Goal: Task Accomplishment & Management: Use online tool/utility

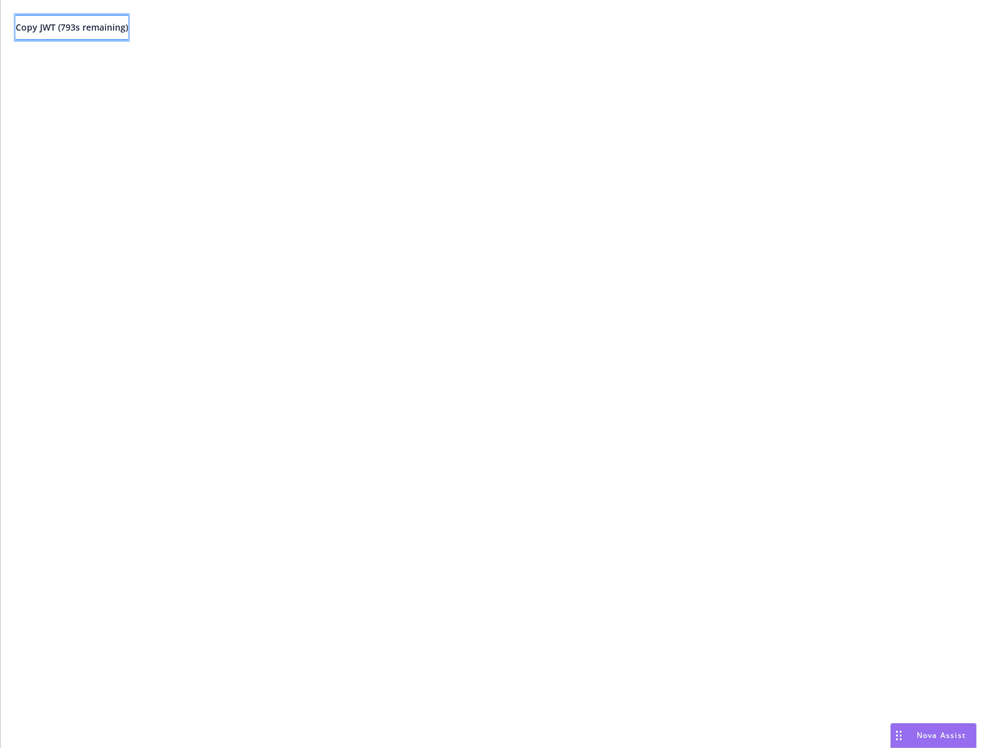
click at [123, 25] on span "Copy JWT ( 793 s remaining)" at bounding box center [72, 27] width 112 height 12
click at [74, 31] on span "Copy JWT ( 696 s remaining)" at bounding box center [72, 27] width 112 height 12
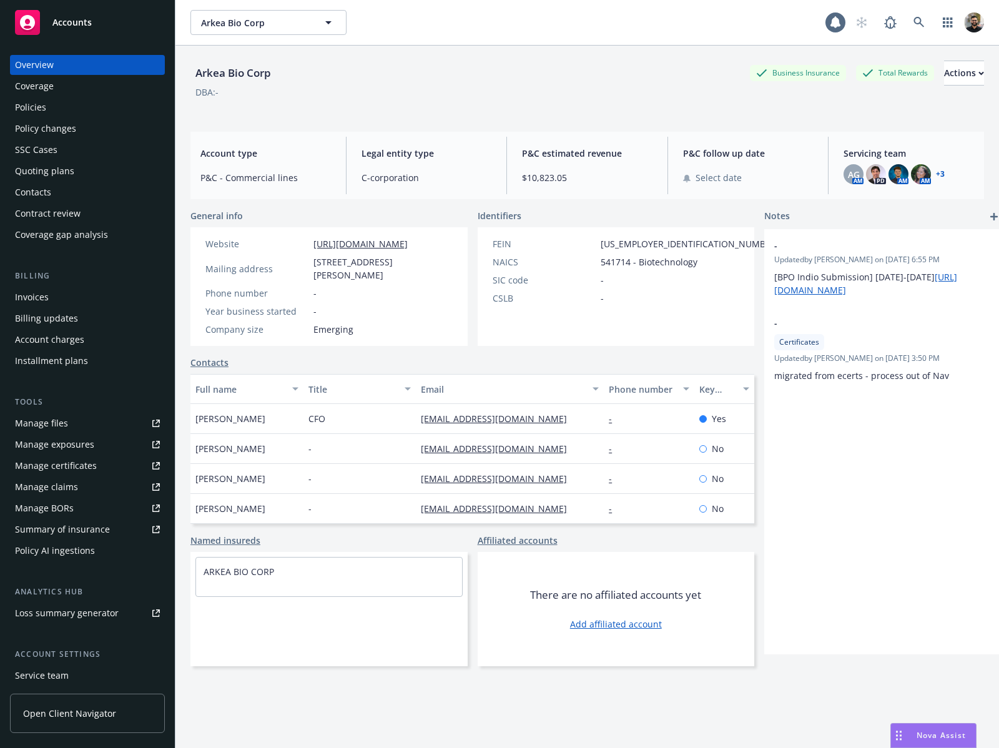
click at [102, 544] on div "Policy AI ingestions" at bounding box center [87, 551] width 145 height 20
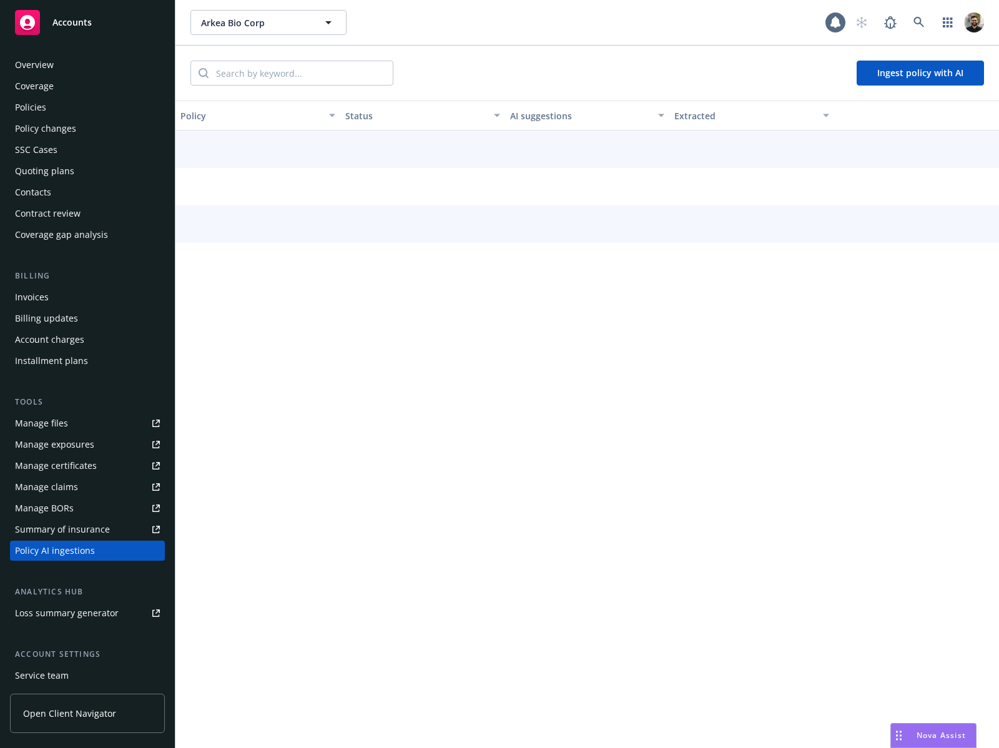
scroll to position [86, 0]
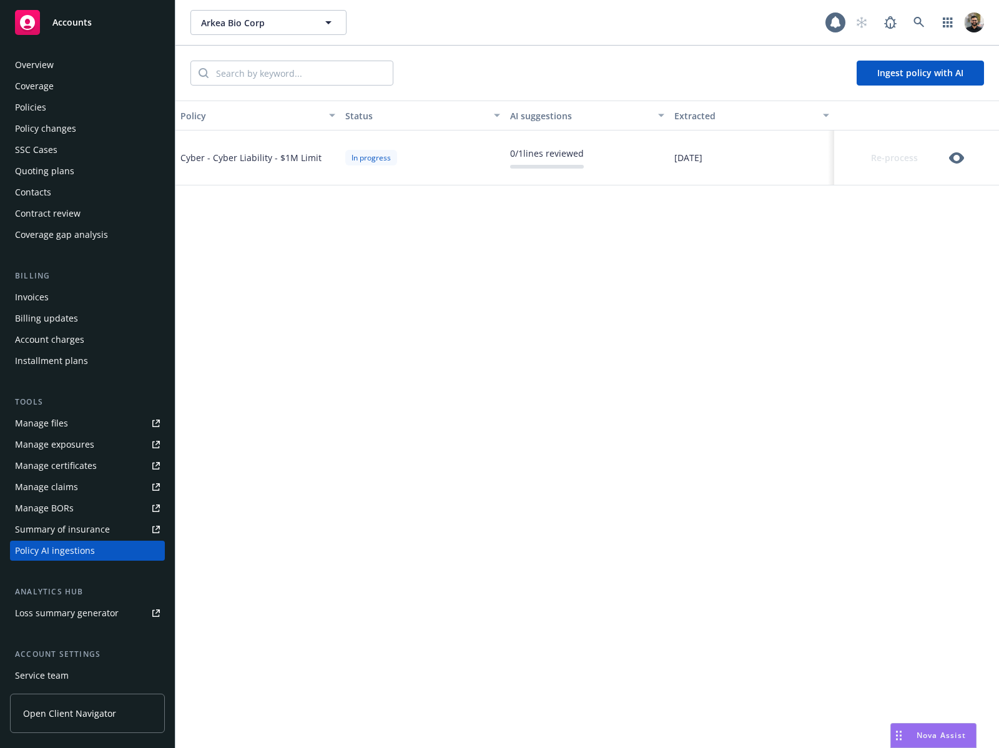
scroll to position [86, 0]
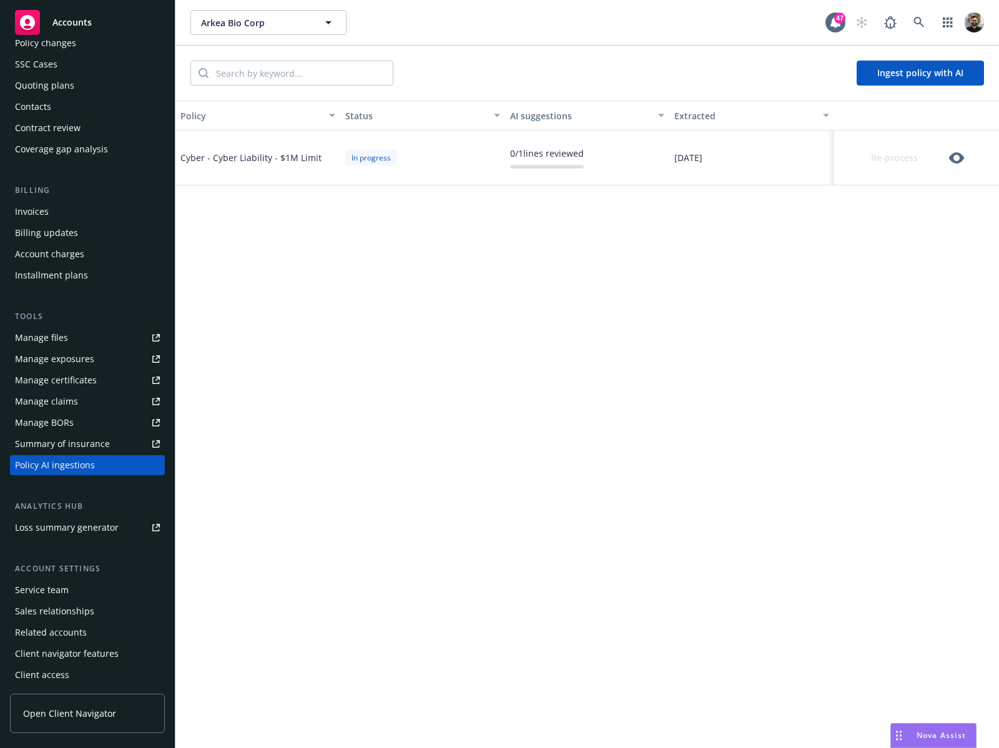
click at [960, 157] on icon "button" at bounding box center [956, 157] width 15 height 11
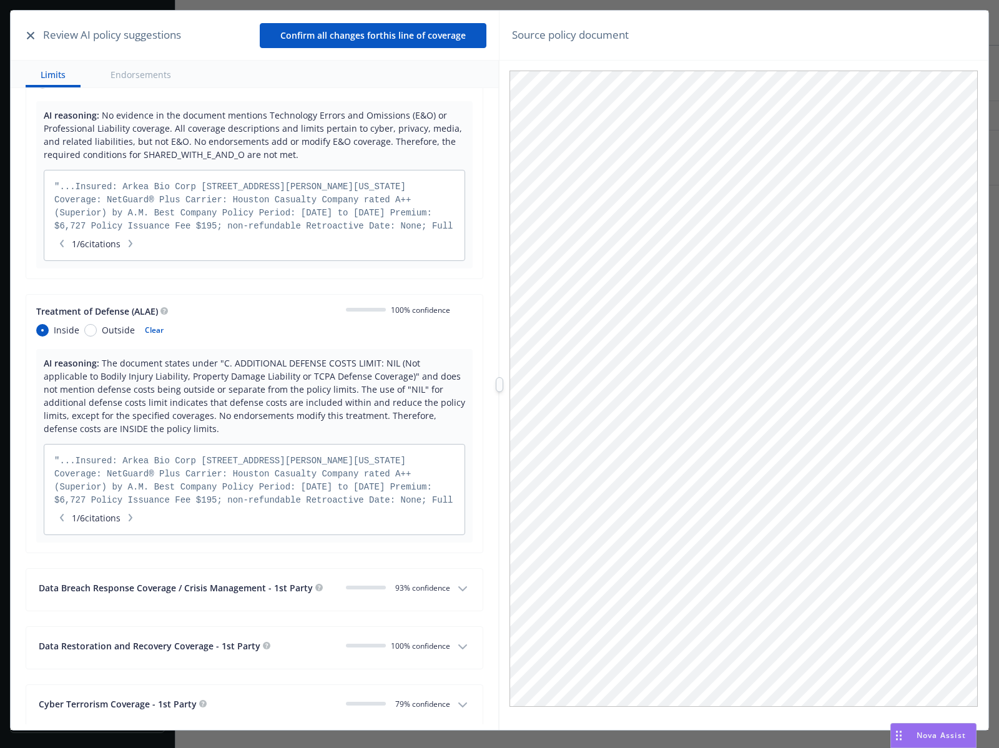
scroll to position [0, 0]
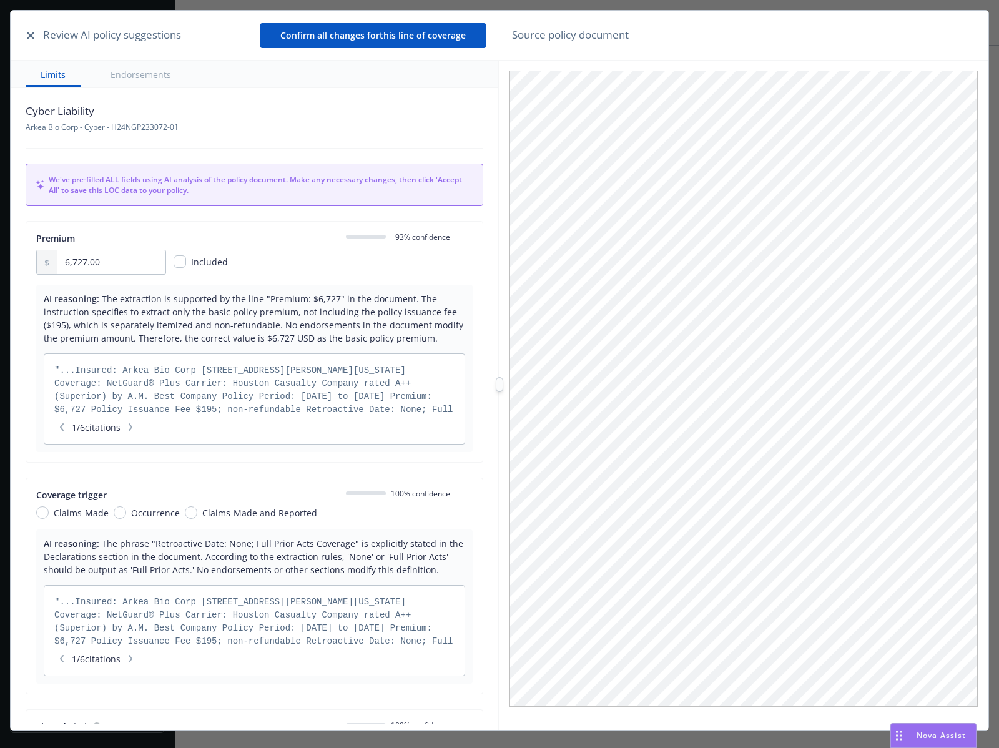
click at [33, 32] on icon "button" at bounding box center [30, 35] width 7 height 7
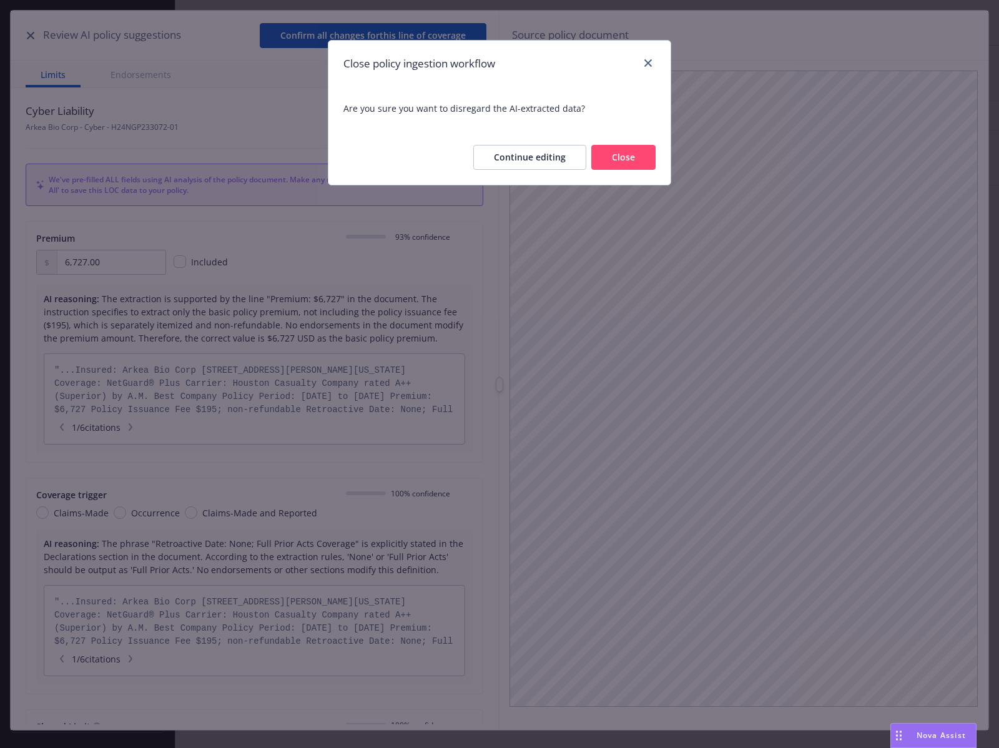
click at [634, 149] on button "Close" at bounding box center [623, 157] width 64 height 25
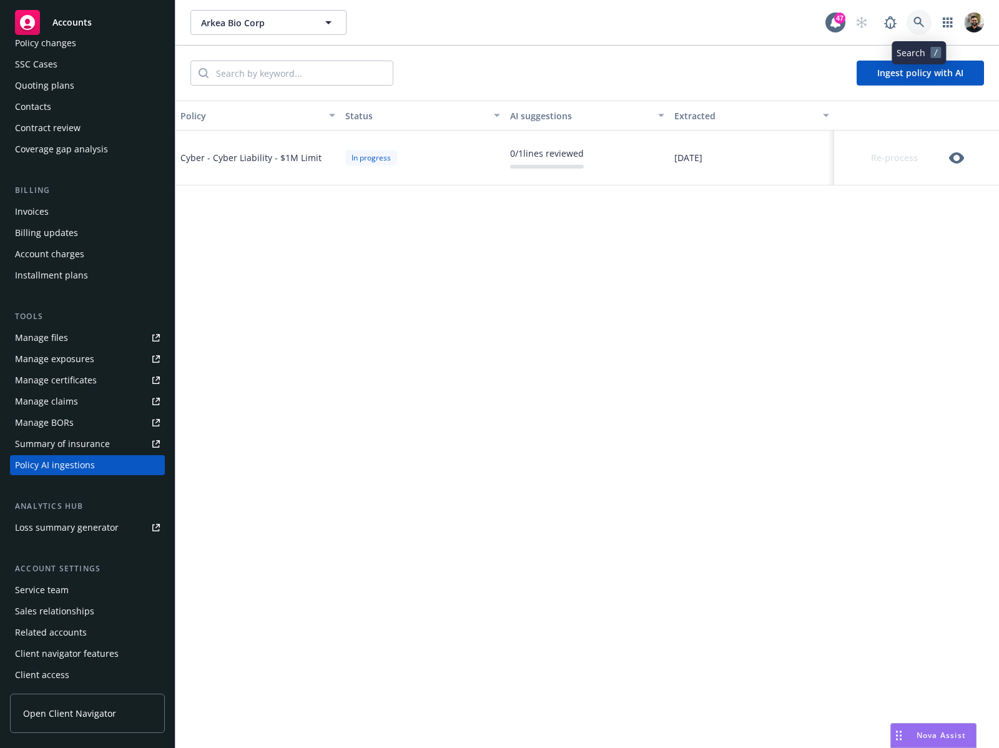
click at [910, 17] on link at bounding box center [919, 22] width 25 height 25
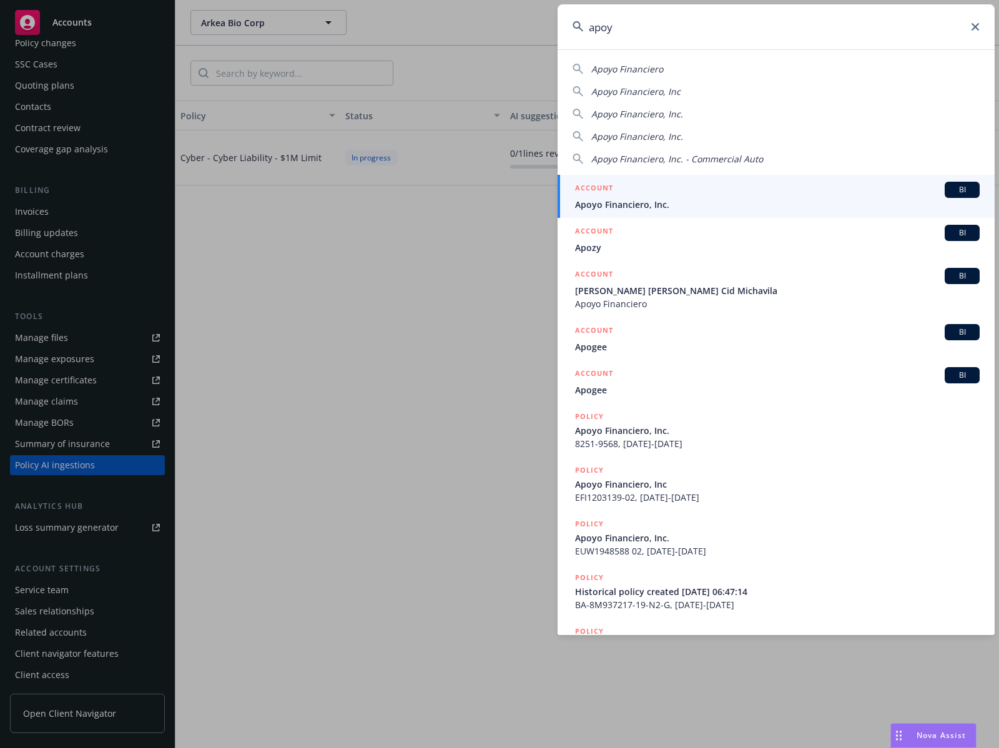
type input "apoy"
click at [669, 199] on span "Apoyo Financiero, Inc." at bounding box center [777, 204] width 405 height 13
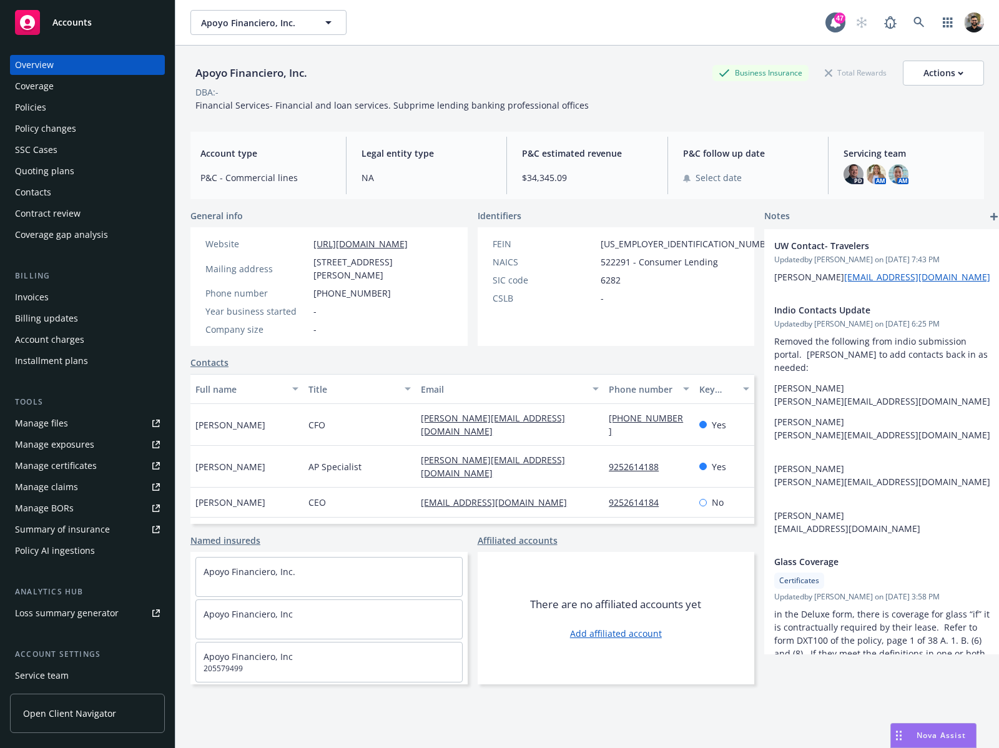
click at [102, 551] on div "Policy AI ingestions" at bounding box center [87, 551] width 145 height 20
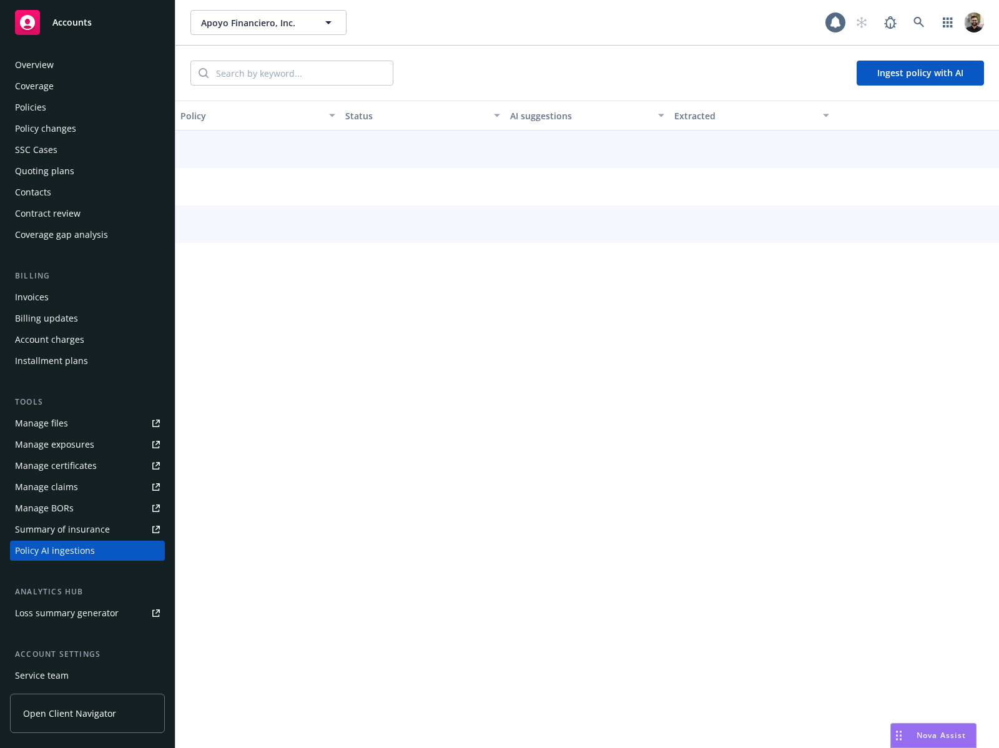
scroll to position [86, 0]
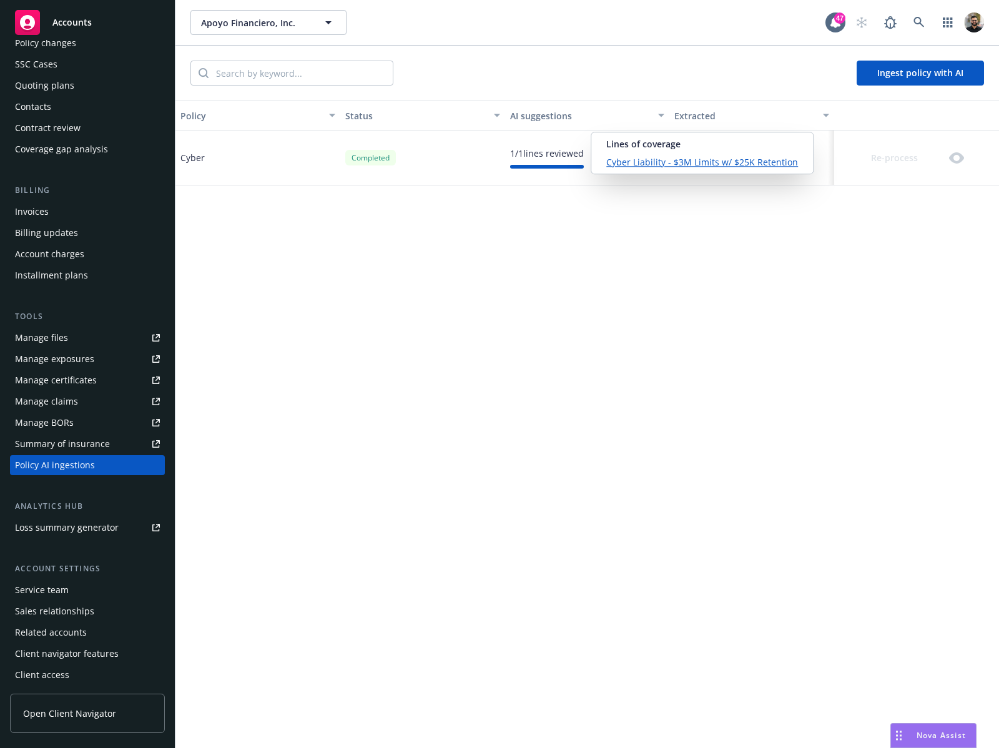
click at [641, 162] on link "Cyber Liability - $3M Limits w/ $25K Retention" at bounding box center [702, 161] width 192 height 13
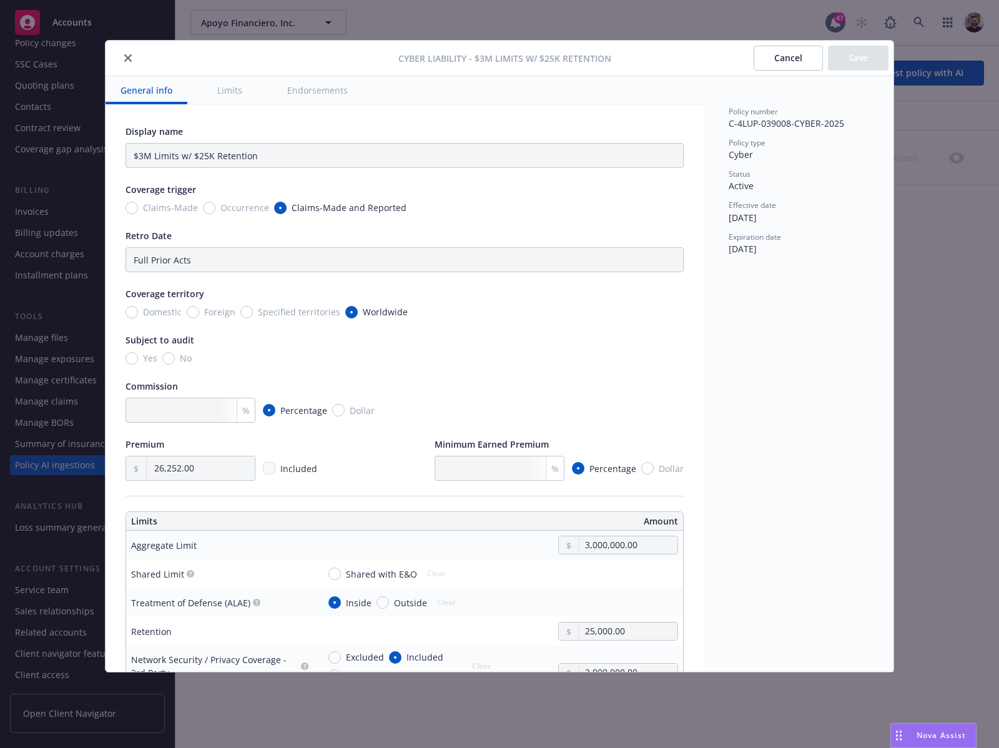
click at [777, 59] on button "Cancel" at bounding box center [788, 58] width 69 height 25
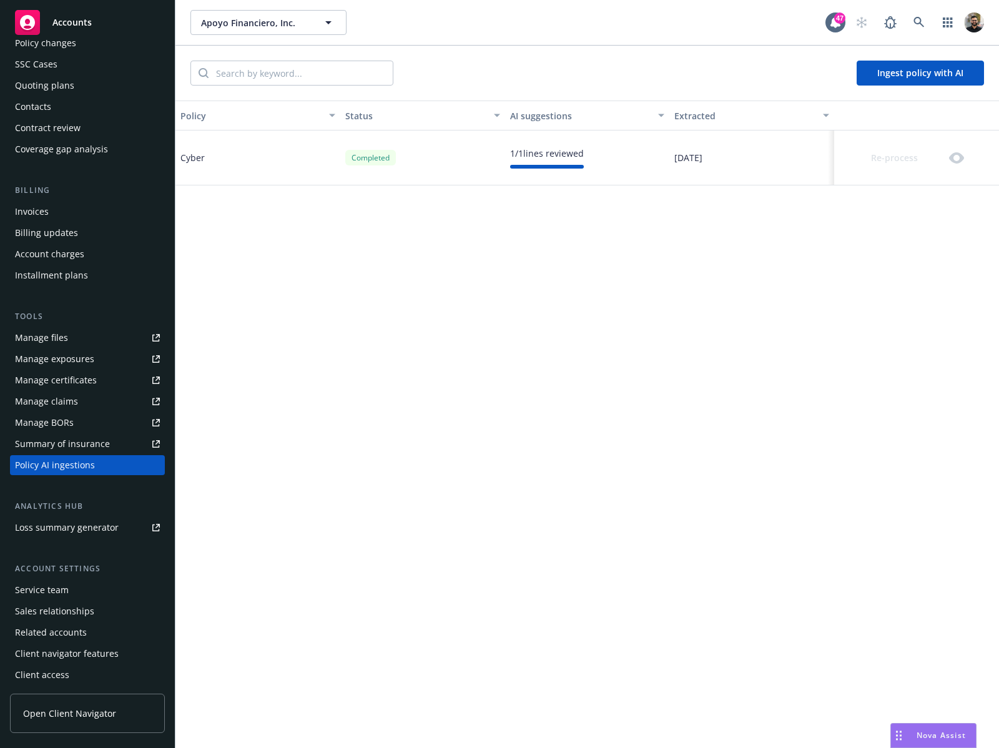
scroll to position [0, 0]
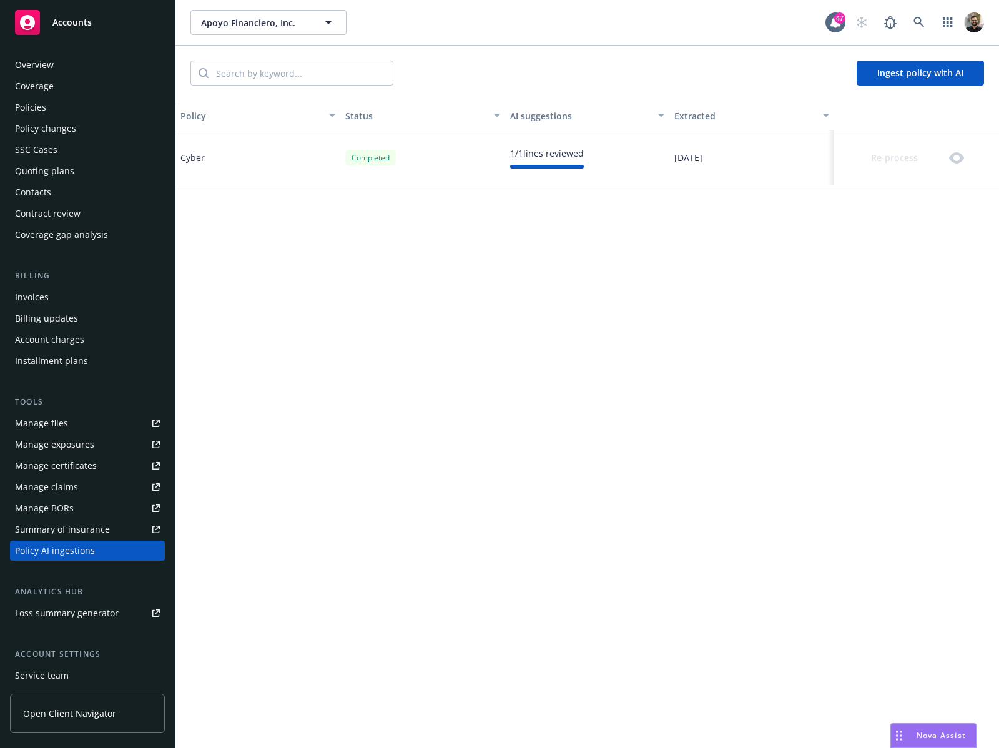
click at [42, 109] on div "Policies" at bounding box center [30, 107] width 31 height 20
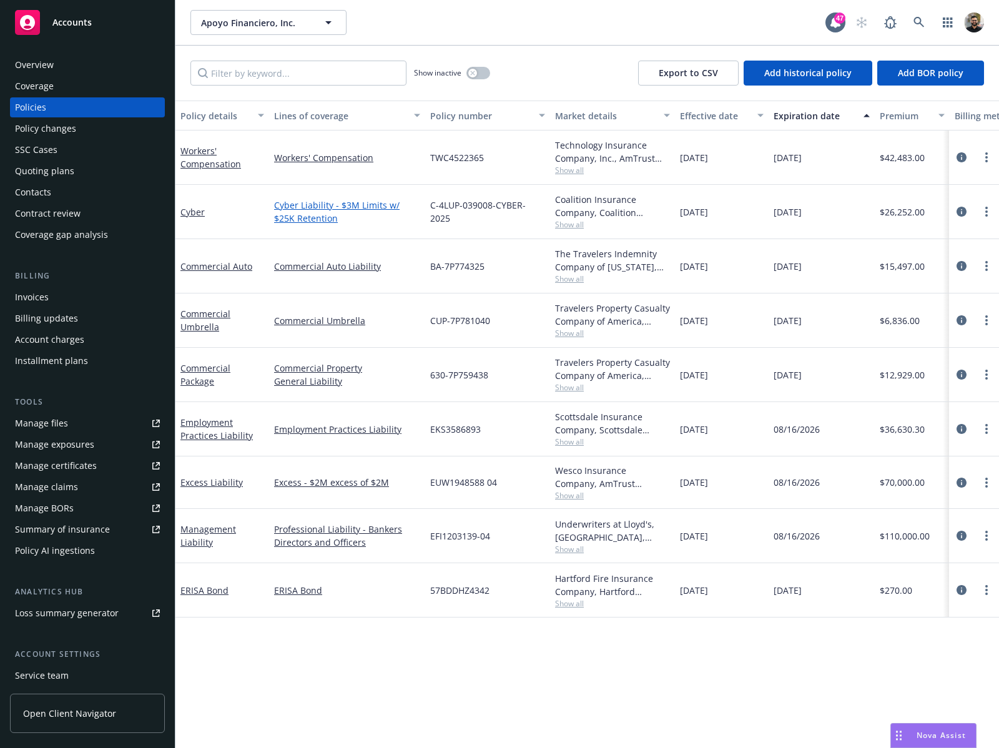
click at [305, 202] on link "Cyber Liability - $3M Limits w/ $25K Retention" at bounding box center [347, 212] width 146 height 26
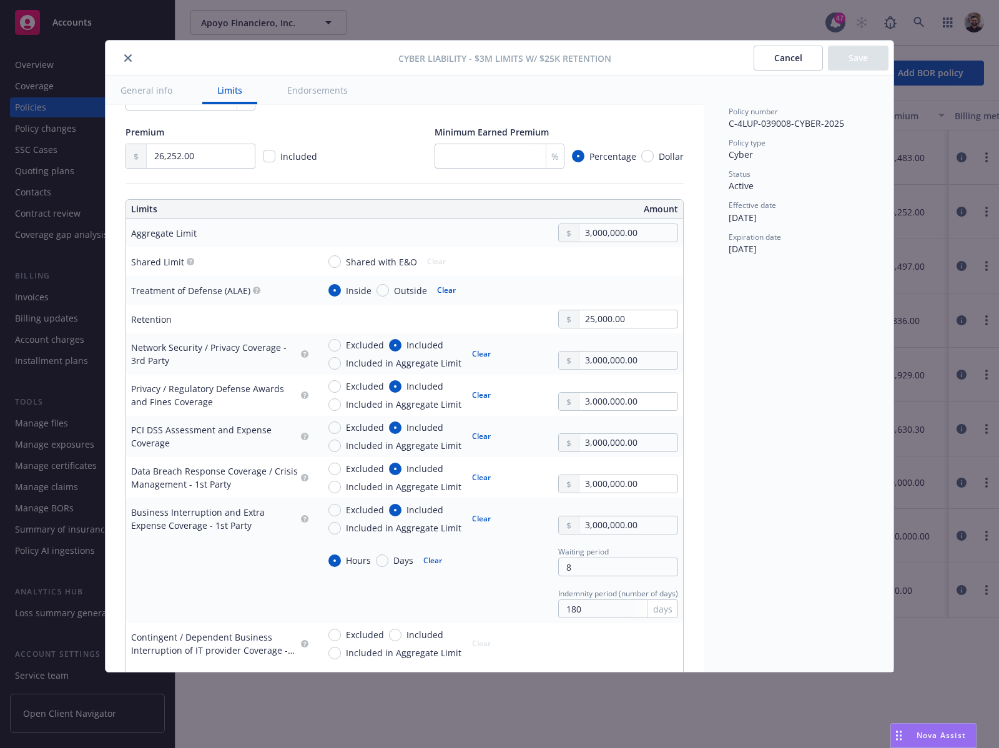
scroll to position [282, 0]
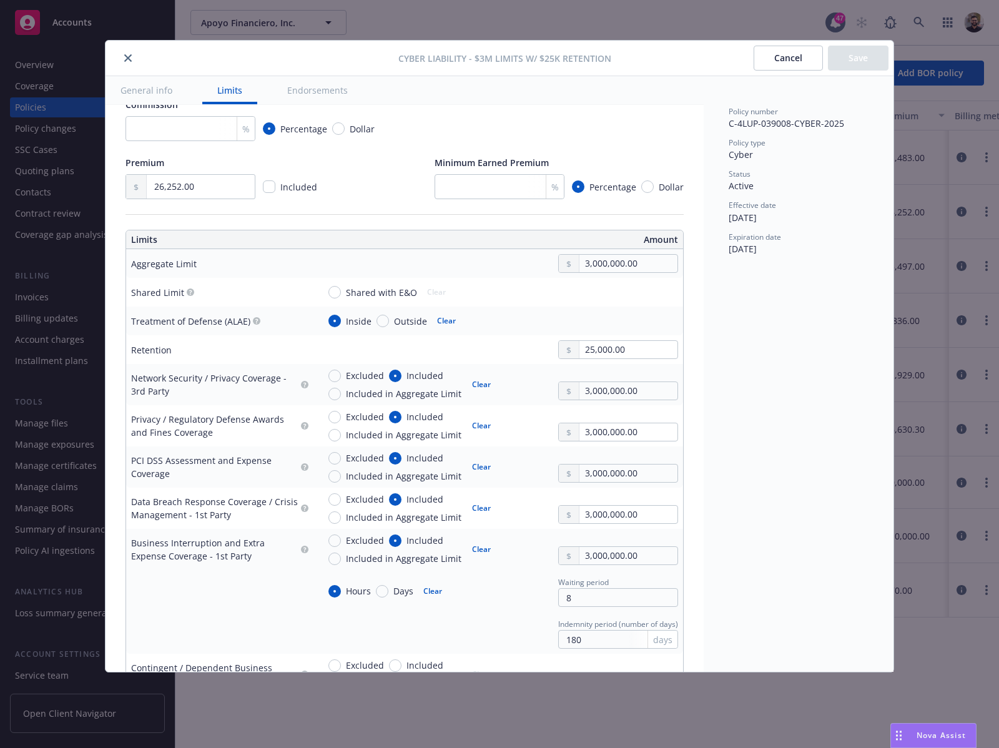
click at [795, 56] on button "Cancel" at bounding box center [788, 58] width 69 height 25
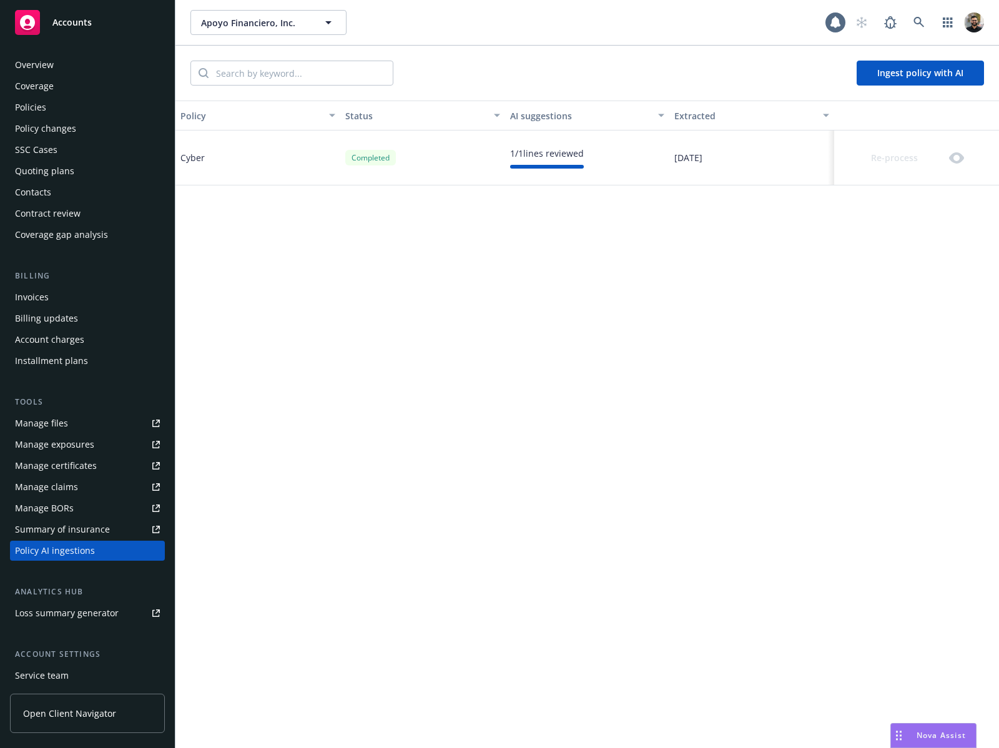
scroll to position [86, 0]
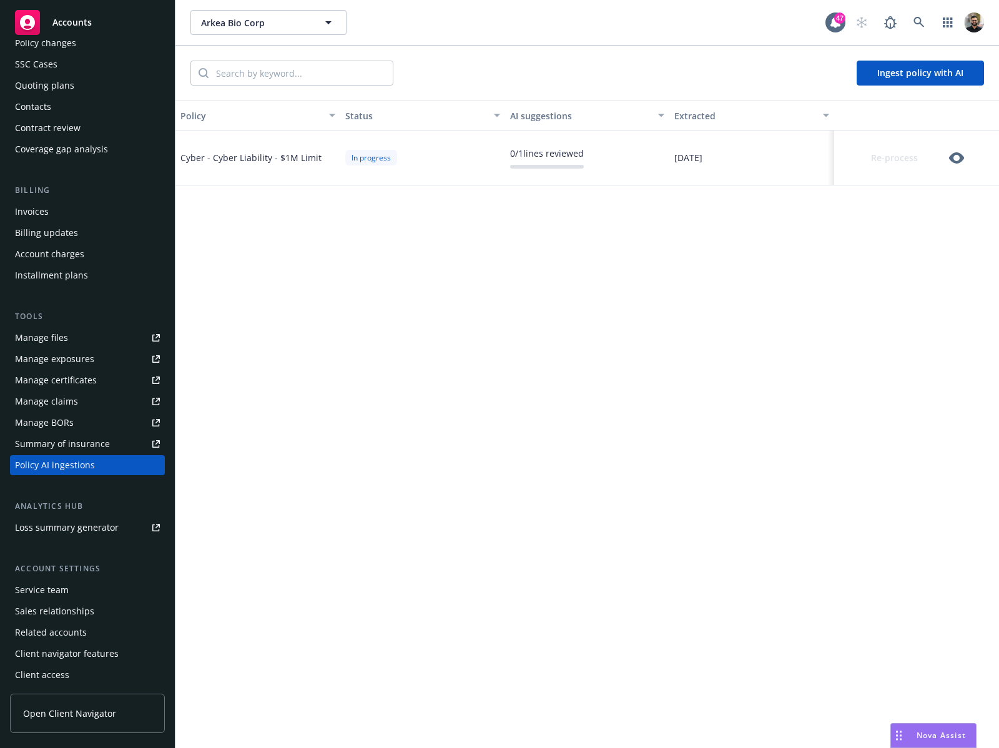
click at [953, 156] on icon "button" at bounding box center [956, 157] width 15 height 11
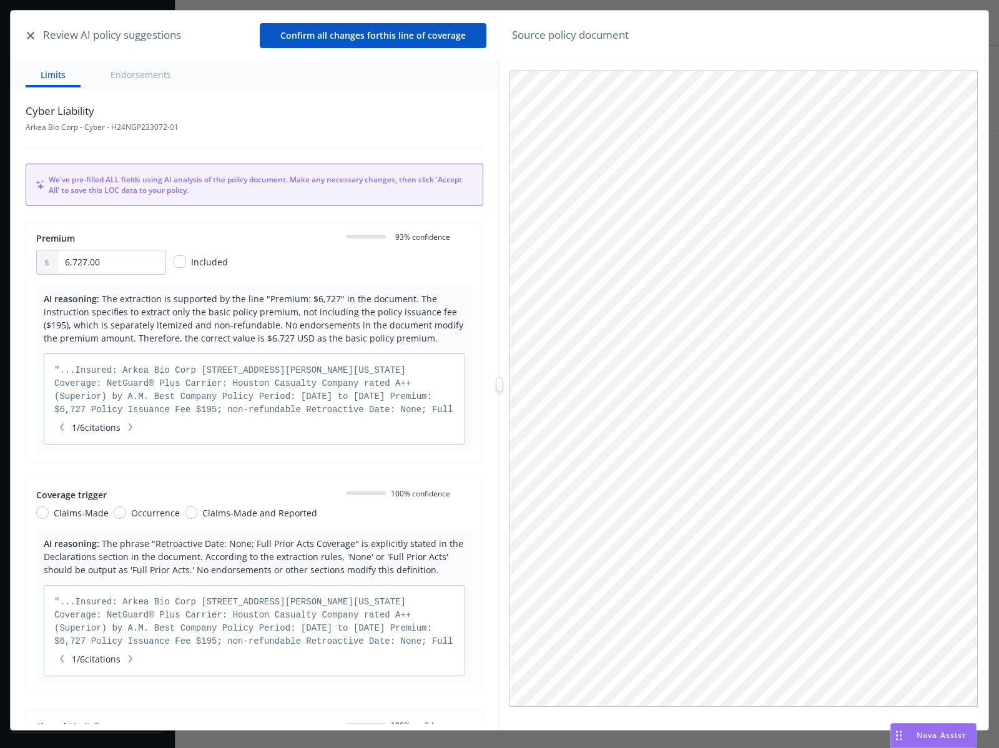
scroll to position [19, 0]
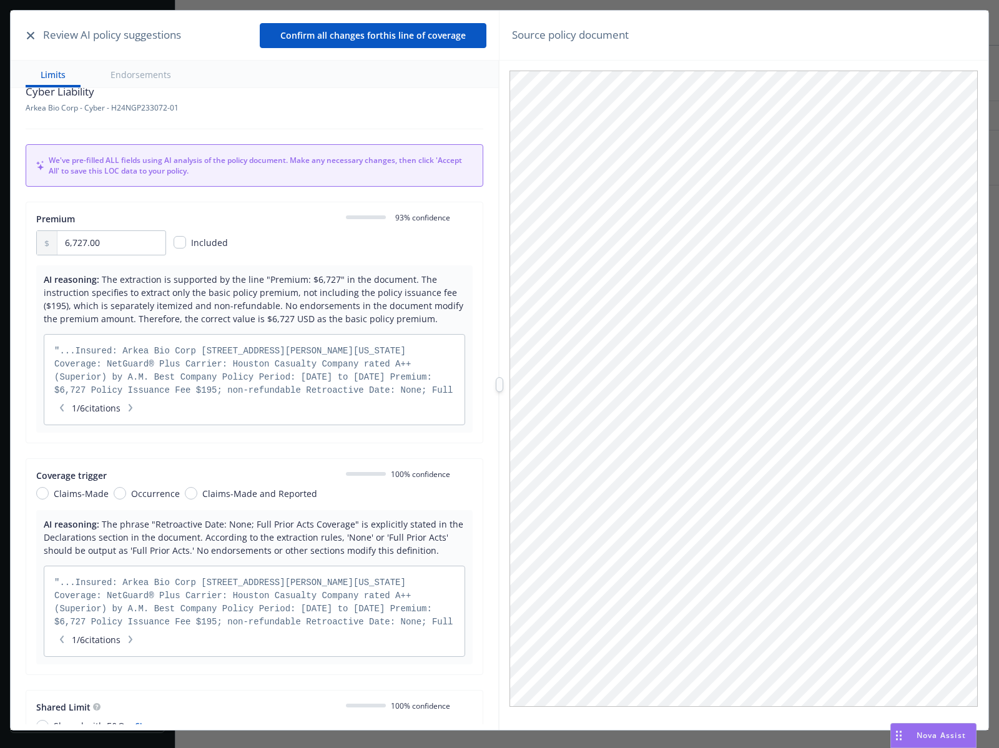
click at [28, 32] on icon "button" at bounding box center [30, 35] width 7 height 7
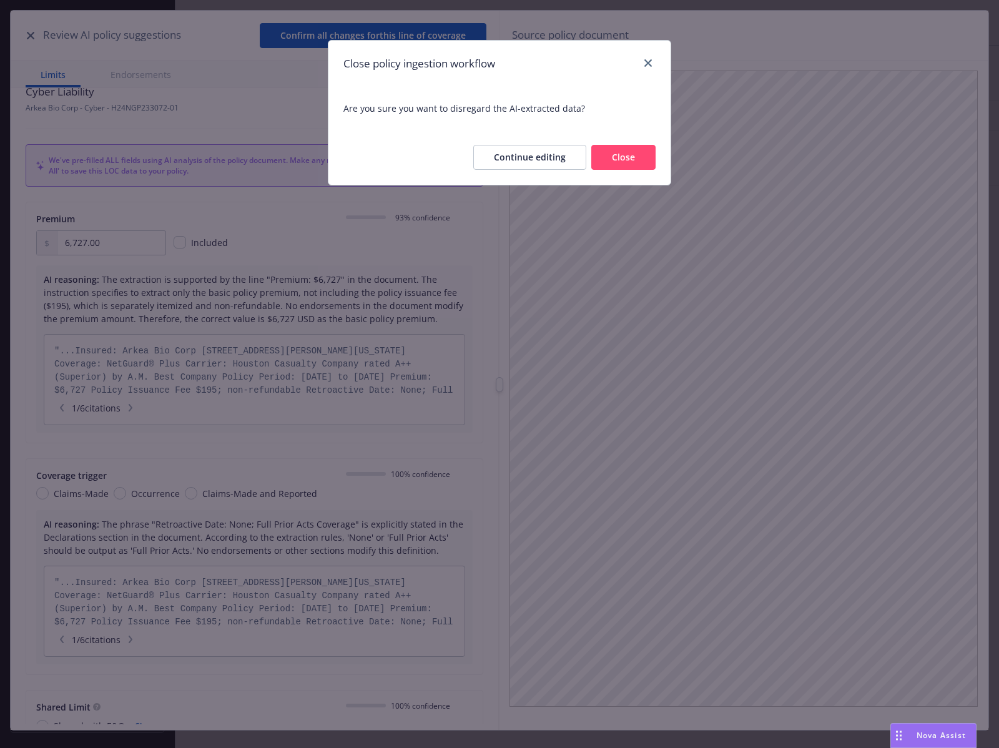
click at [642, 155] on button "Close" at bounding box center [623, 157] width 64 height 25
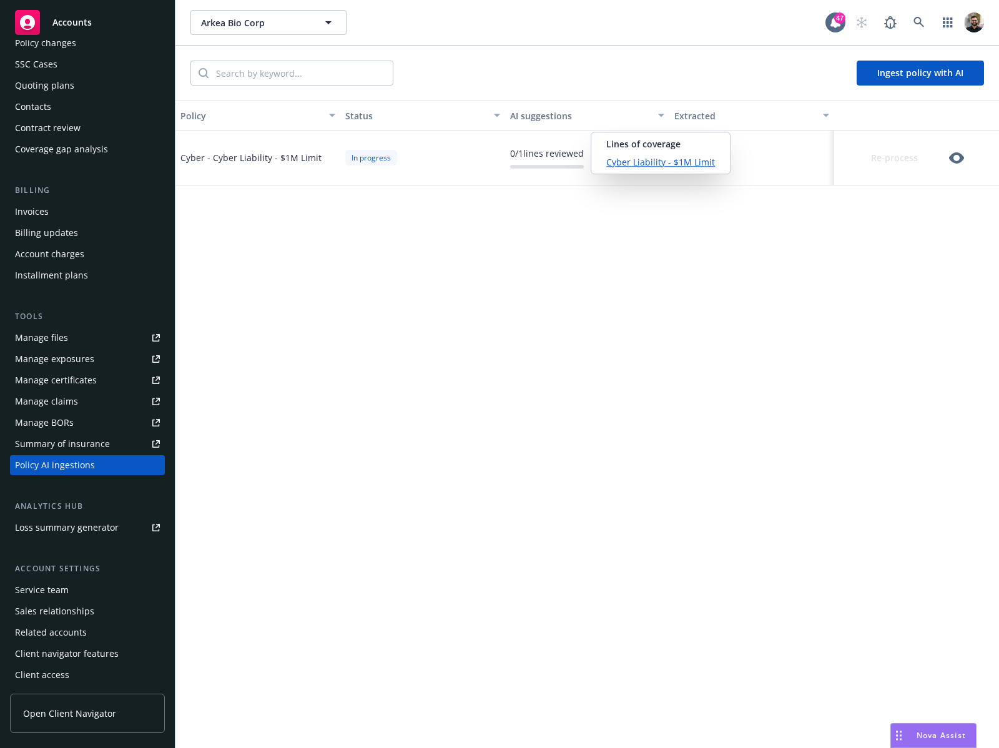
click at [542, 153] on div "0 / 1 lines reviewed" at bounding box center [547, 153] width 74 height 13
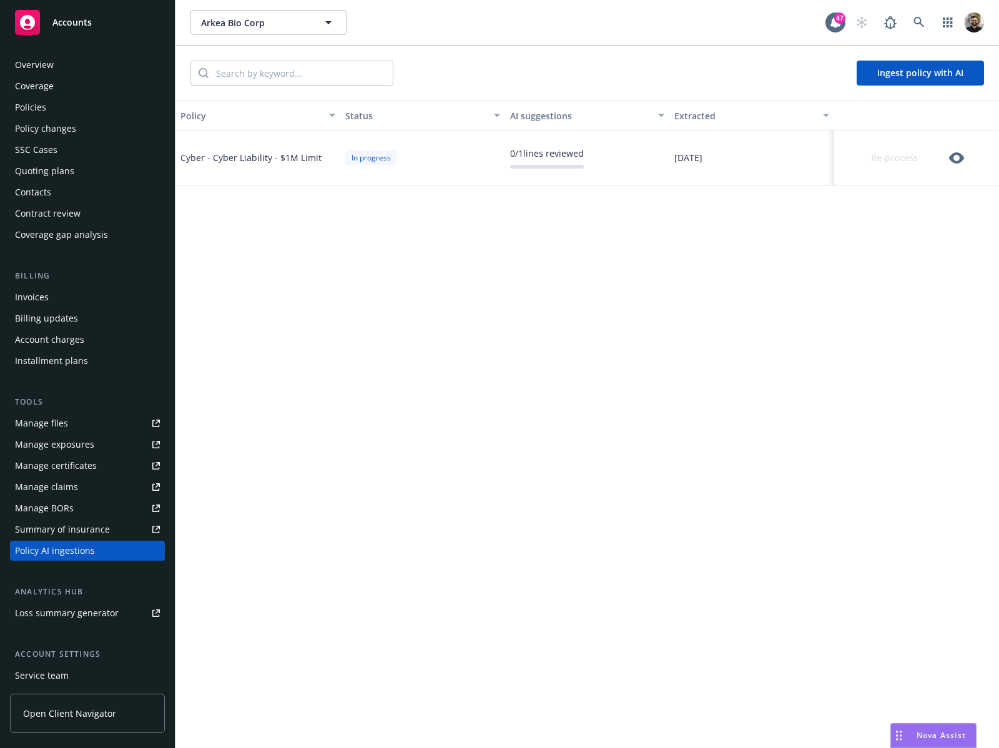
click at [79, 108] on div "Policies" at bounding box center [87, 107] width 145 height 20
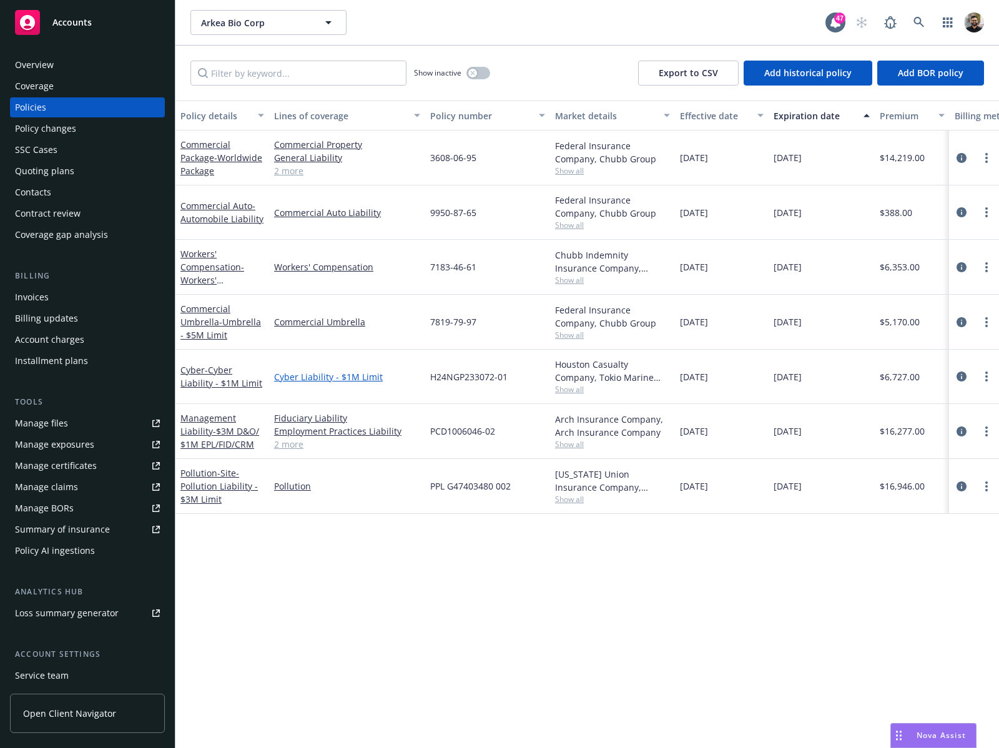
click at [308, 375] on link "Cyber Liability - $1M Limit" at bounding box center [347, 376] width 146 height 13
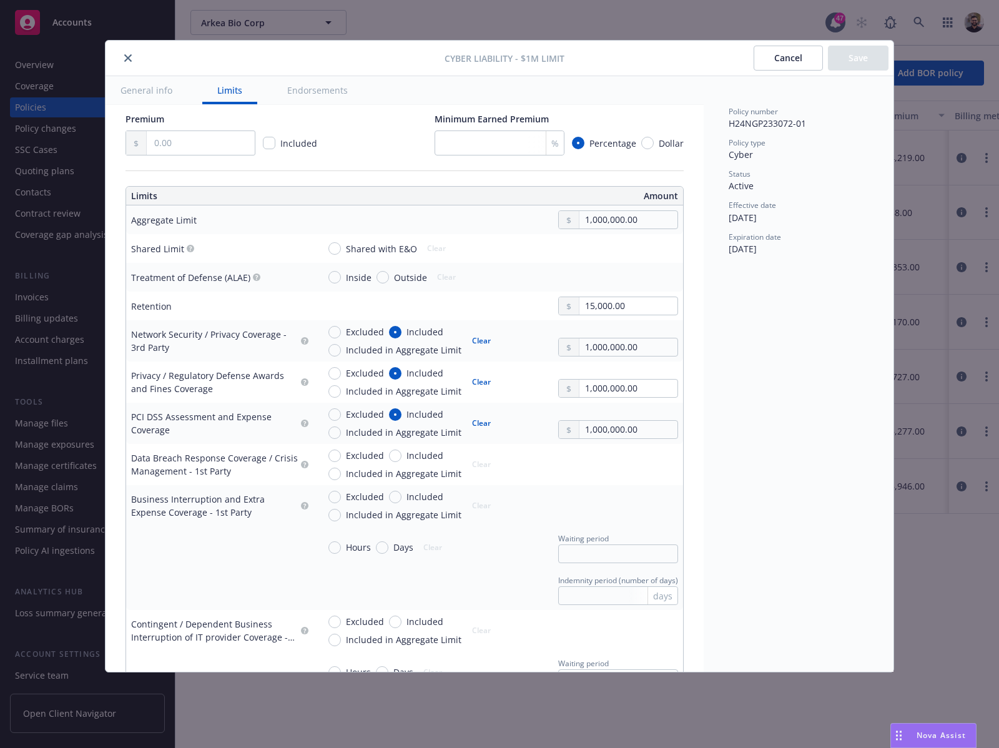
scroll to position [360, 0]
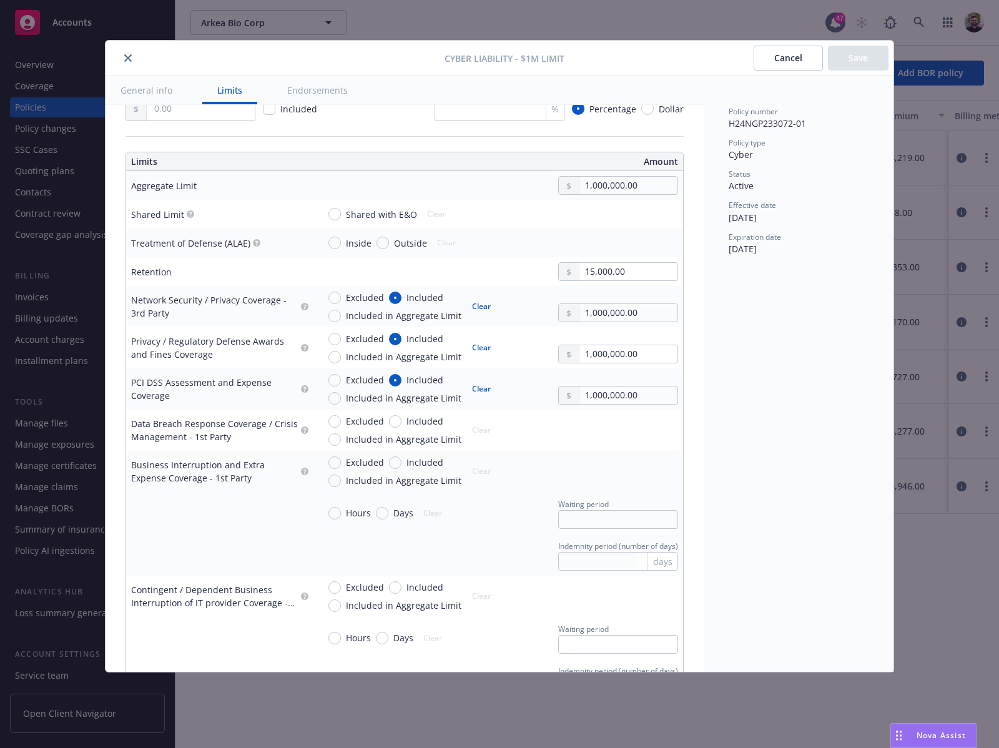
click at [775, 61] on button "Cancel" at bounding box center [788, 58] width 69 height 25
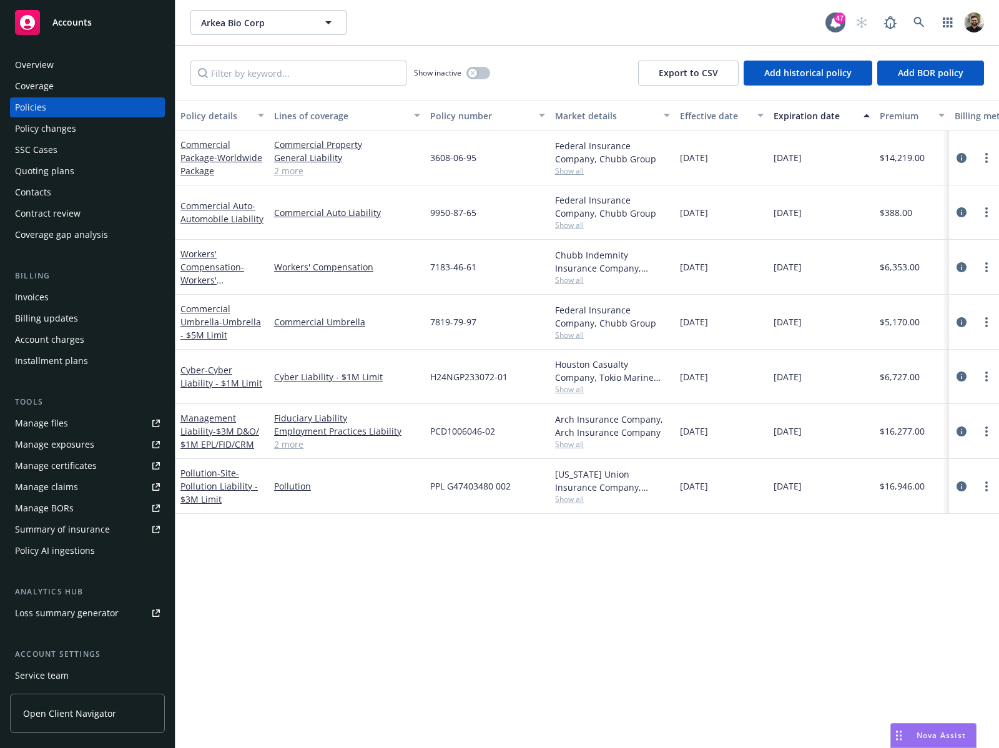
click at [81, 547] on div "Policy AI ingestions" at bounding box center [55, 551] width 80 height 20
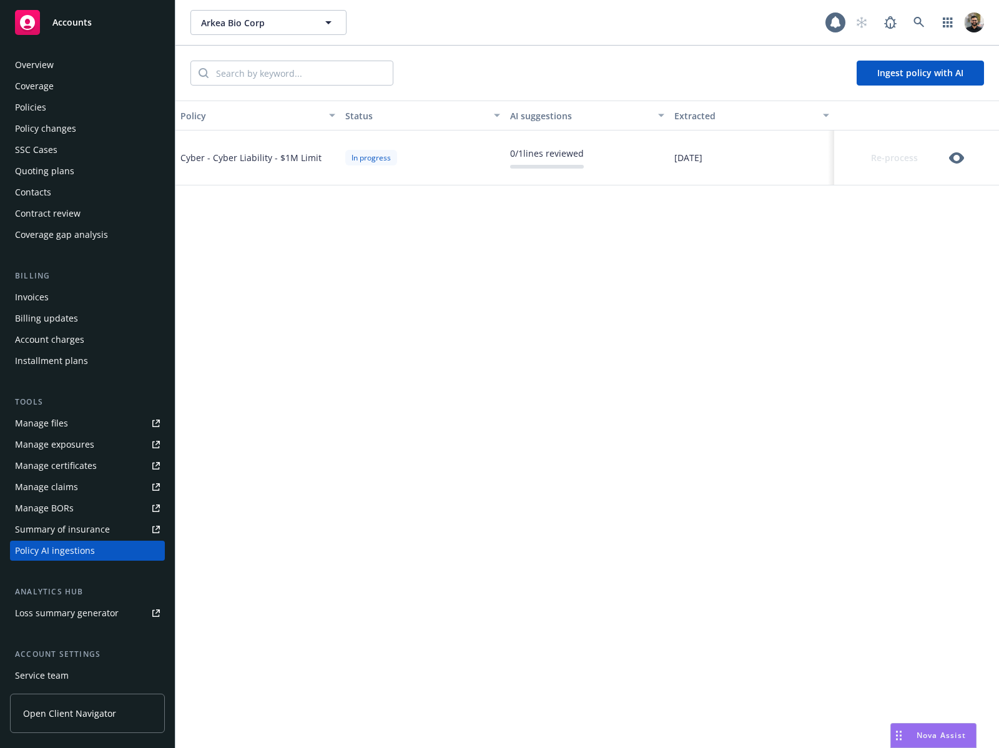
scroll to position [86, 0]
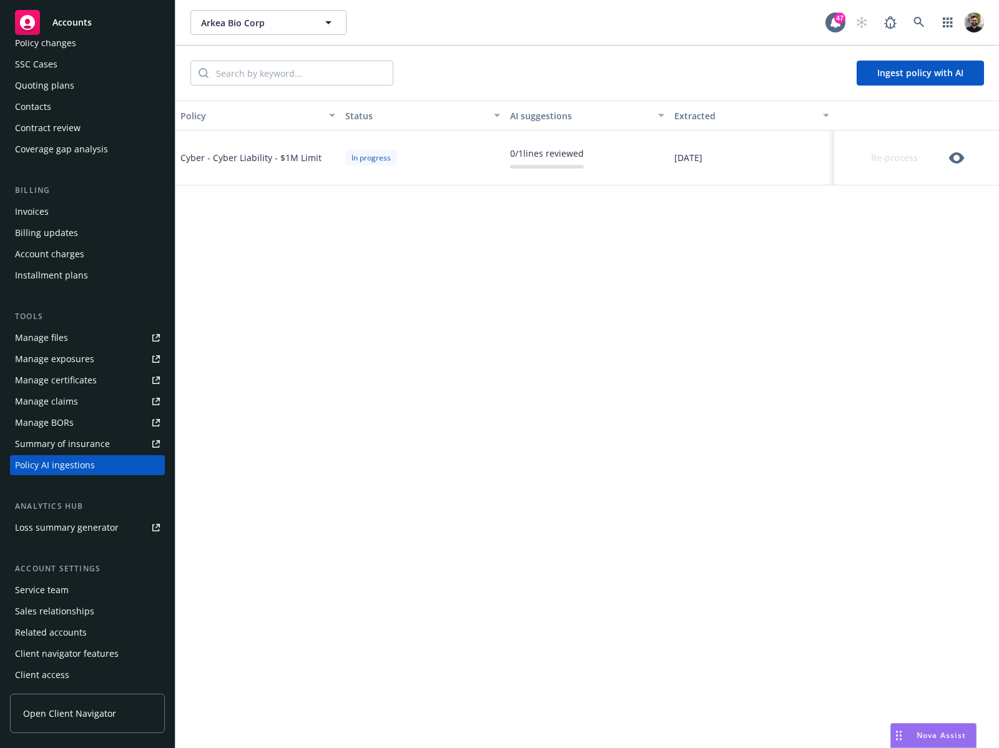
click at [954, 152] on icon "button" at bounding box center [956, 157] width 15 height 11
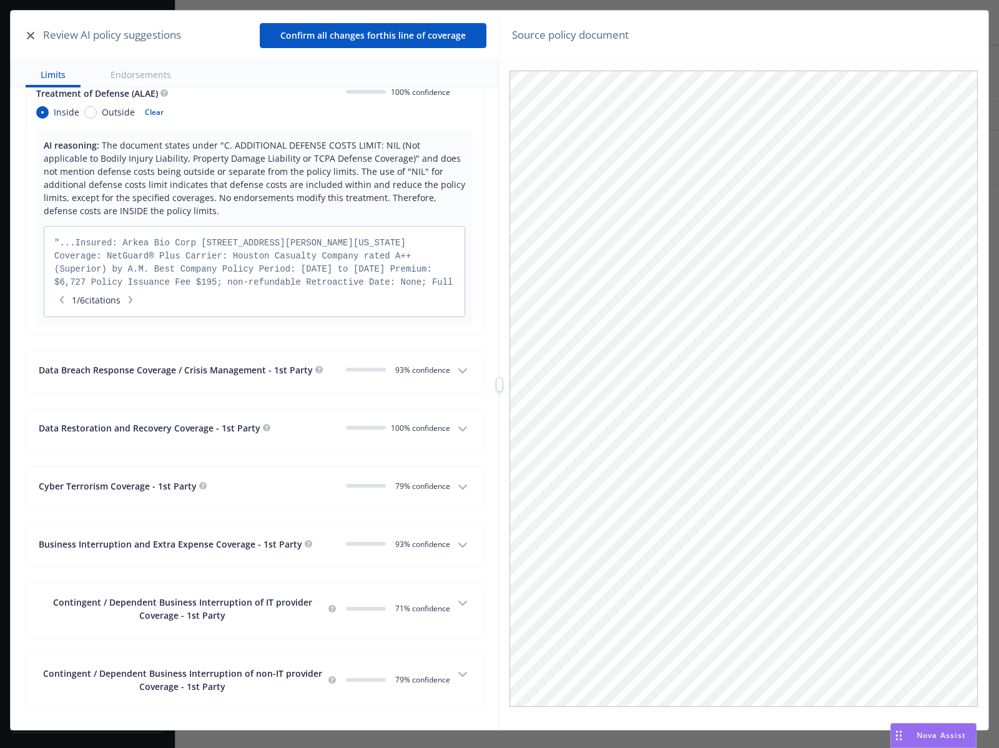
scroll to position [891, 0]
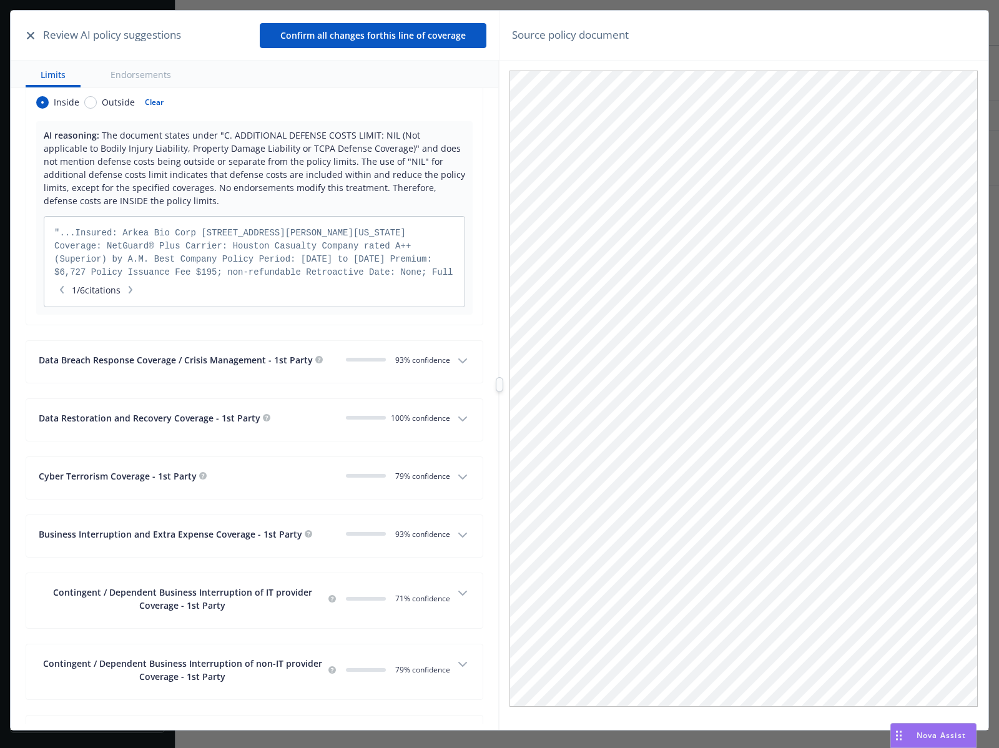
click at [458, 363] on button "Data Breach Response Coverage / Crisis Management - 1st Party 0 93 % confidence" at bounding box center [254, 362] width 456 height 42
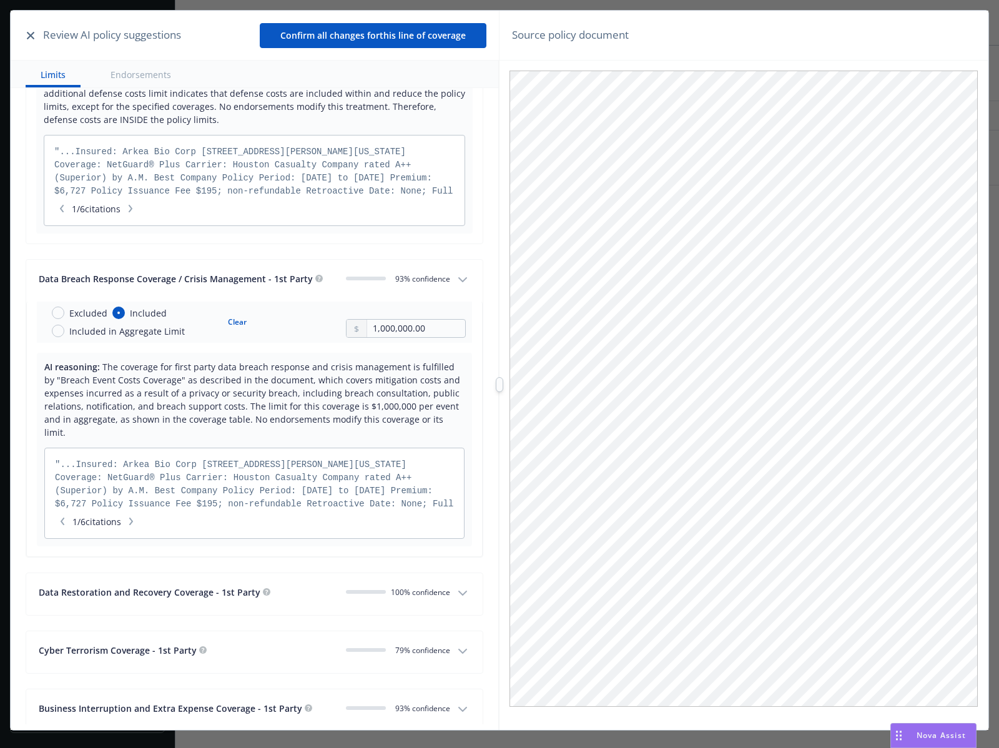
scroll to position [982, 0]
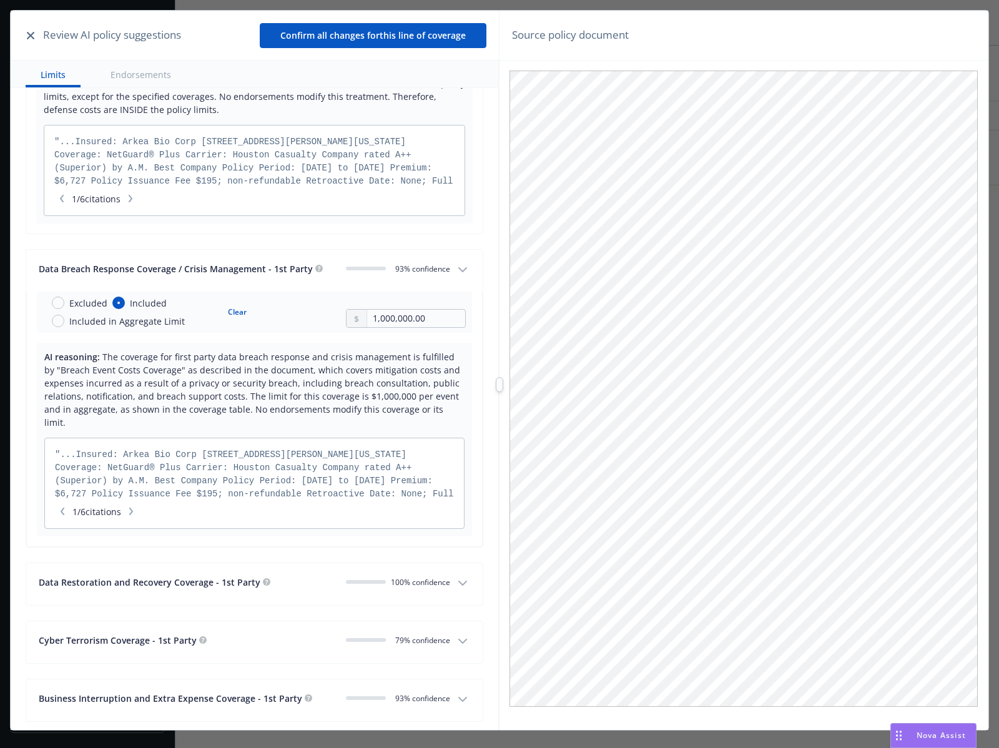
click at [29, 28] on button "button" at bounding box center [30, 35] width 15 height 15
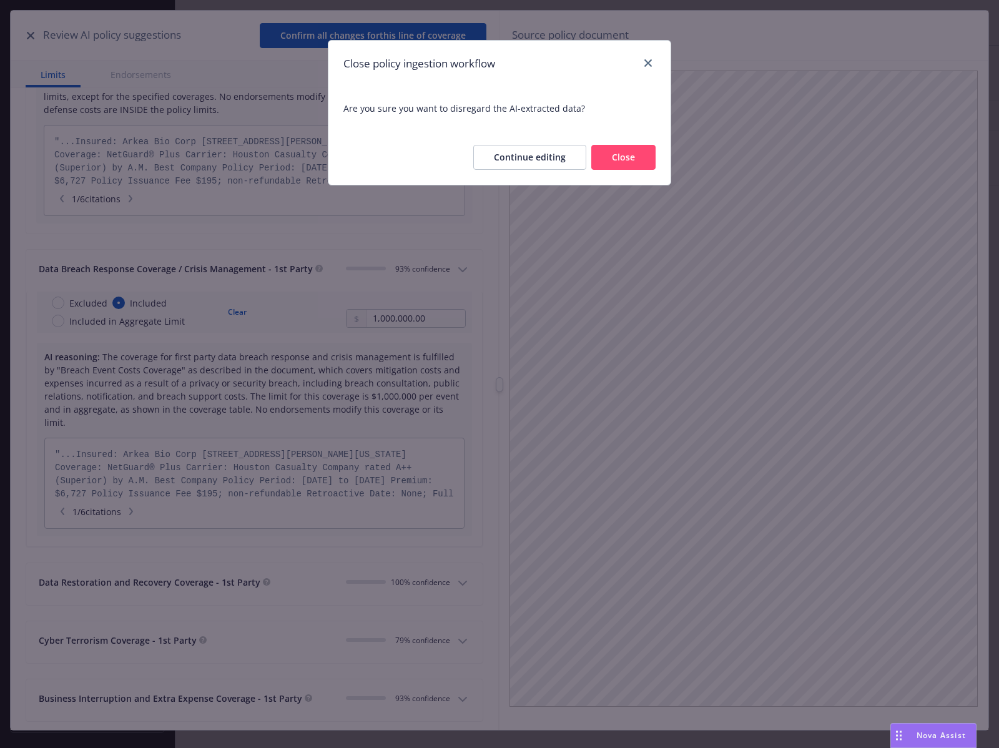
click at [626, 154] on button "Close" at bounding box center [623, 157] width 64 height 25
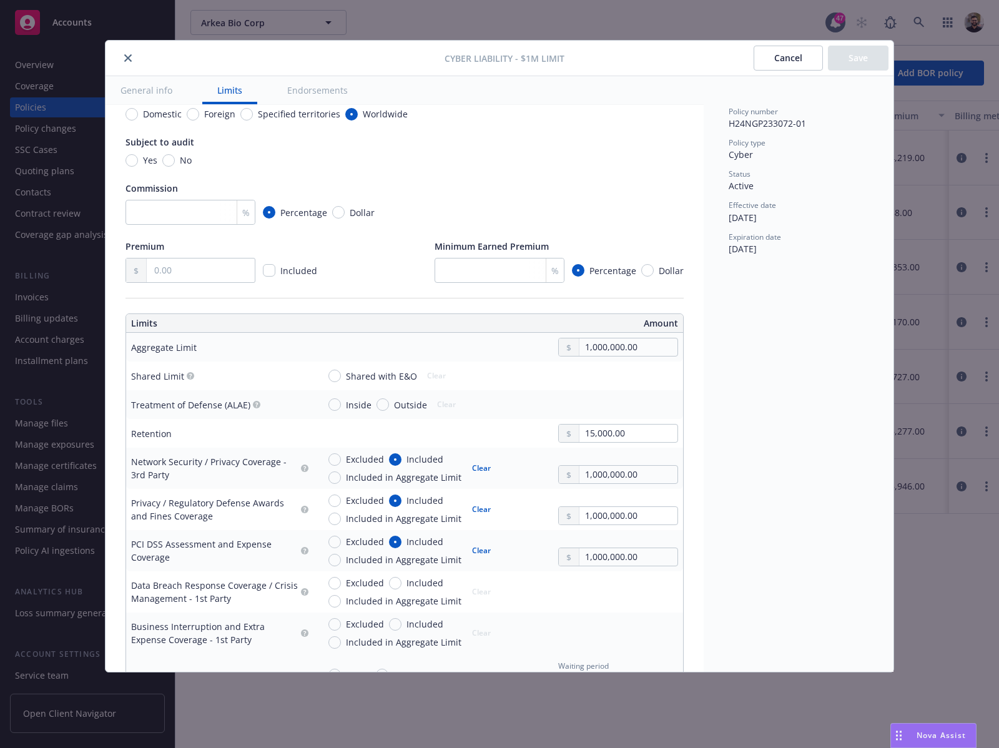
scroll to position [188, 0]
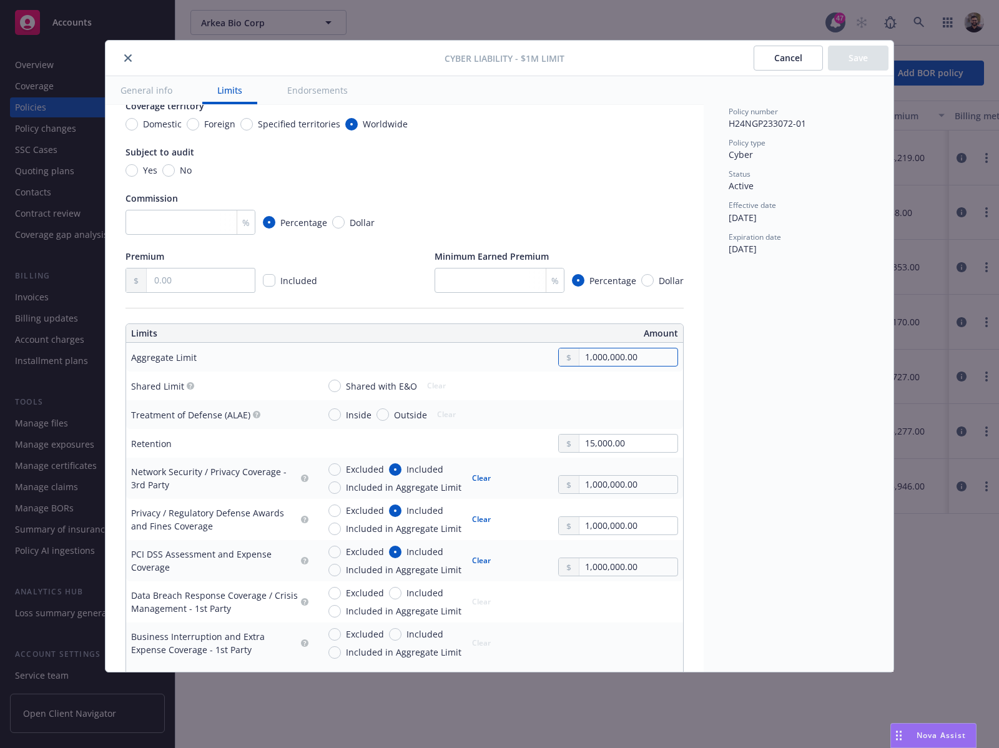
click at [629, 359] on input "1,000,000.00" at bounding box center [628, 356] width 98 height 17
type textarea "x"
